Goal: Find specific page/section

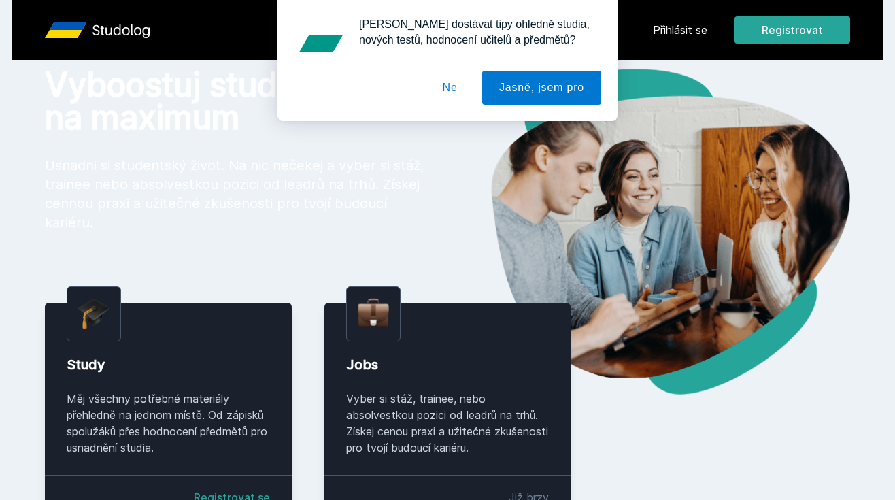
scroll to position [74, 0]
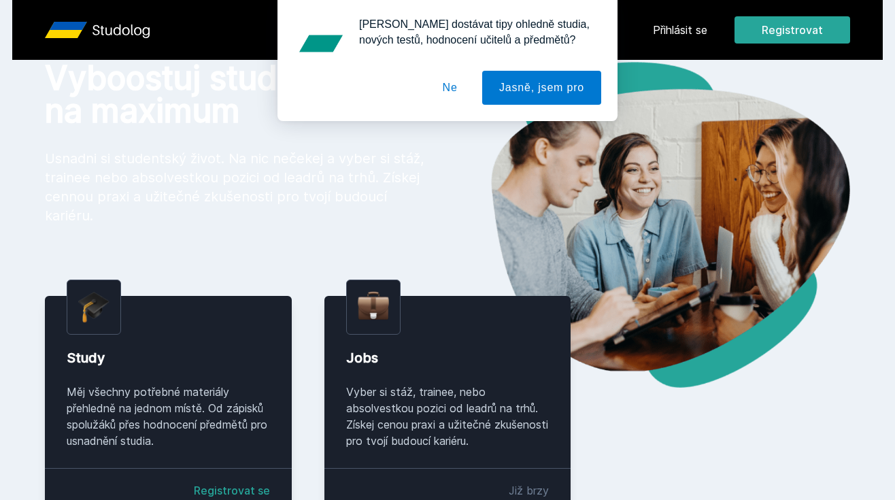
click at [441, 87] on button "Ne" at bounding box center [450, 88] width 49 height 34
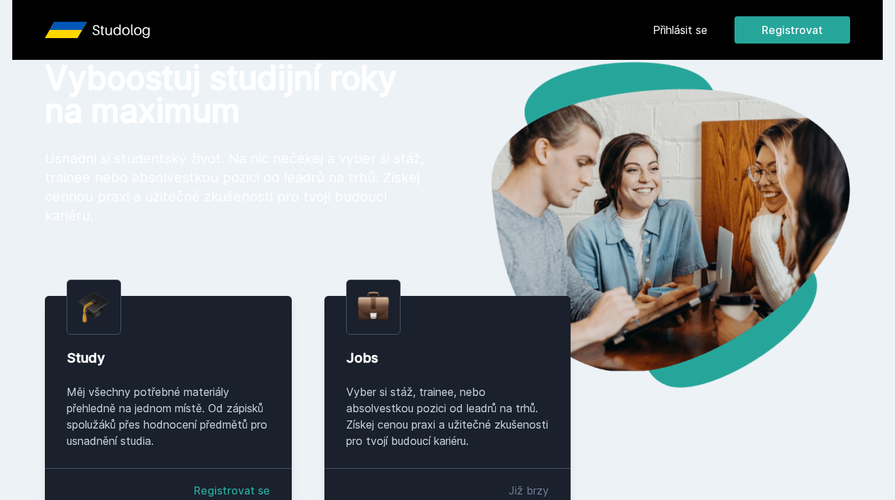
click at [680, 24] on link "Přihlásit se" at bounding box center [680, 30] width 54 height 16
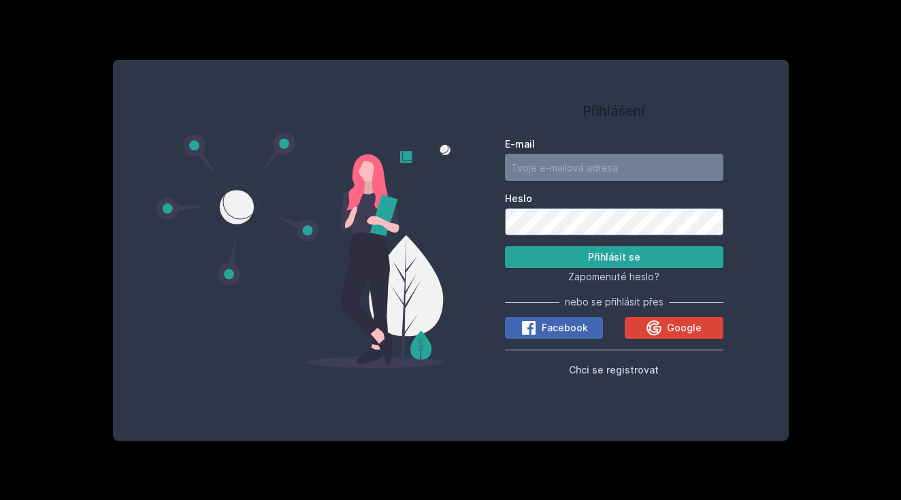
type input "[EMAIL_ADDRESS][PERSON_NAME][DOMAIN_NAME]"
click at [533, 254] on button "Přihlásit se" at bounding box center [614, 257] width 218 height 22
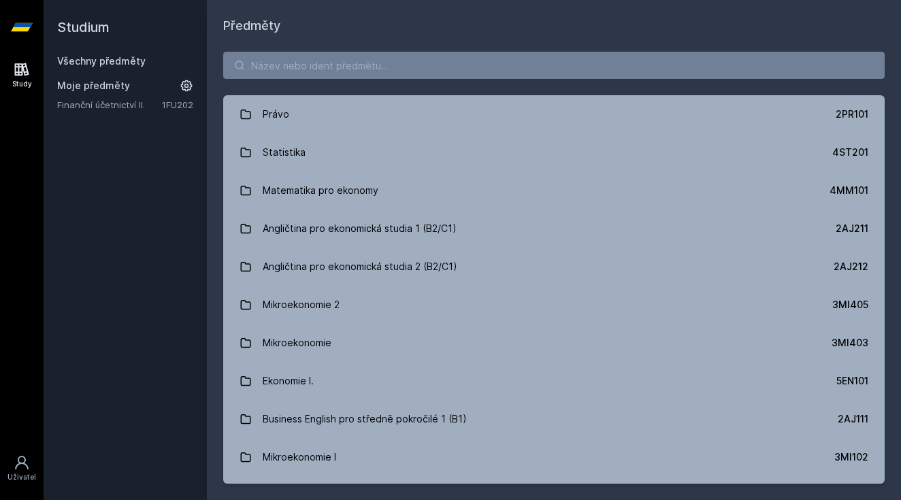
click at [445, 82] on div "Právo 2PR101 Statistika 4ST201 Matematika pro ekonomy 4MM101 Angličtina pro eko…" at bounding box center [554, 267] width 694 height 465
click at [444, 69] on input "search" at bounding box center [553, 65] width 661 height 27
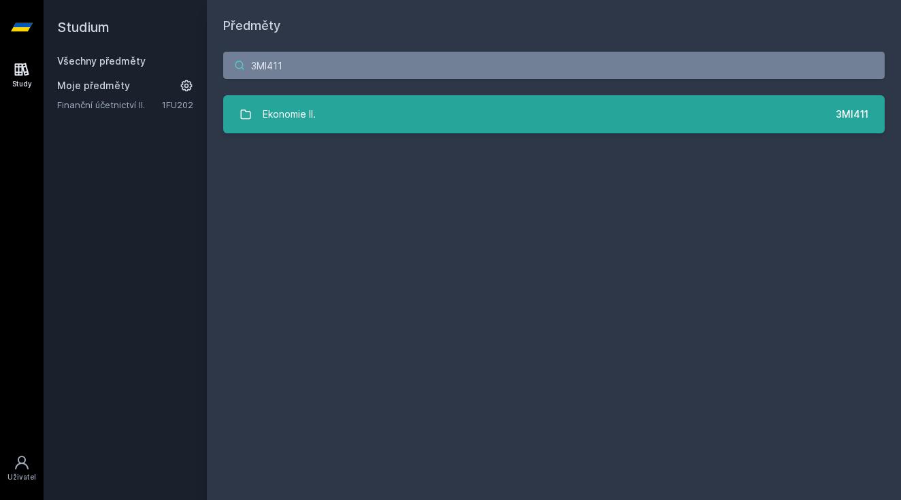
type input "3MI411"
click at [471, 119] on link "Ekonomie II. 3MI411" at bounding box center [553, 114] width 661 height 38
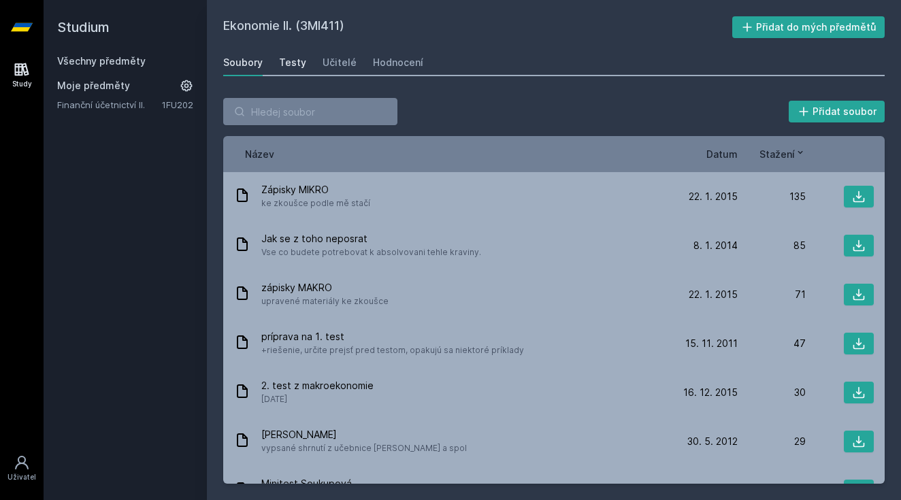
click at [288, 65] on div "Testy" at bounding box center [292, 63] width 27 height 14
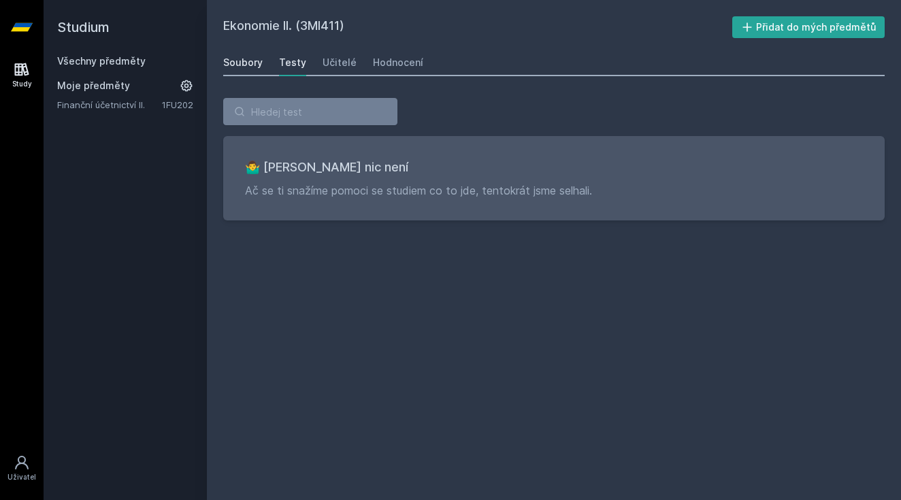
click at [254, 61] on div "Soubory" at bounding box center [242, 63] width 39 height 14
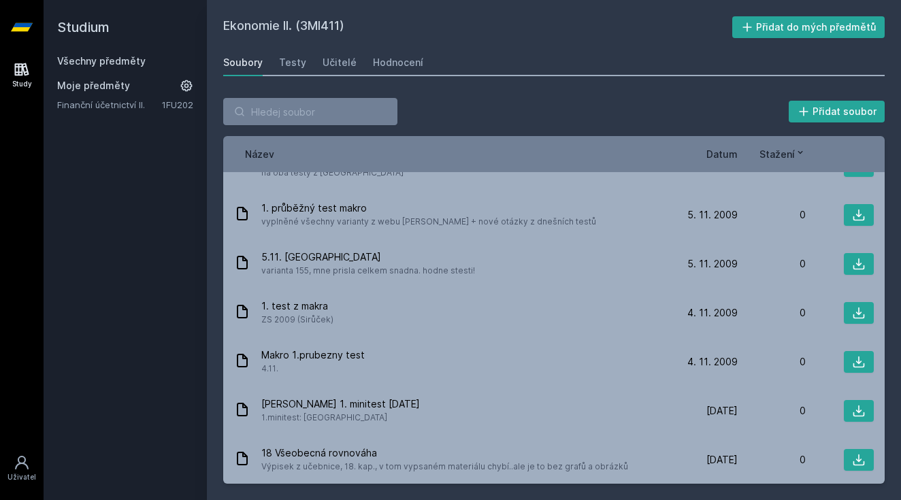
scroll to position [2976, 0]
